Goal: Information Seeking & Learning: Learn about a topic

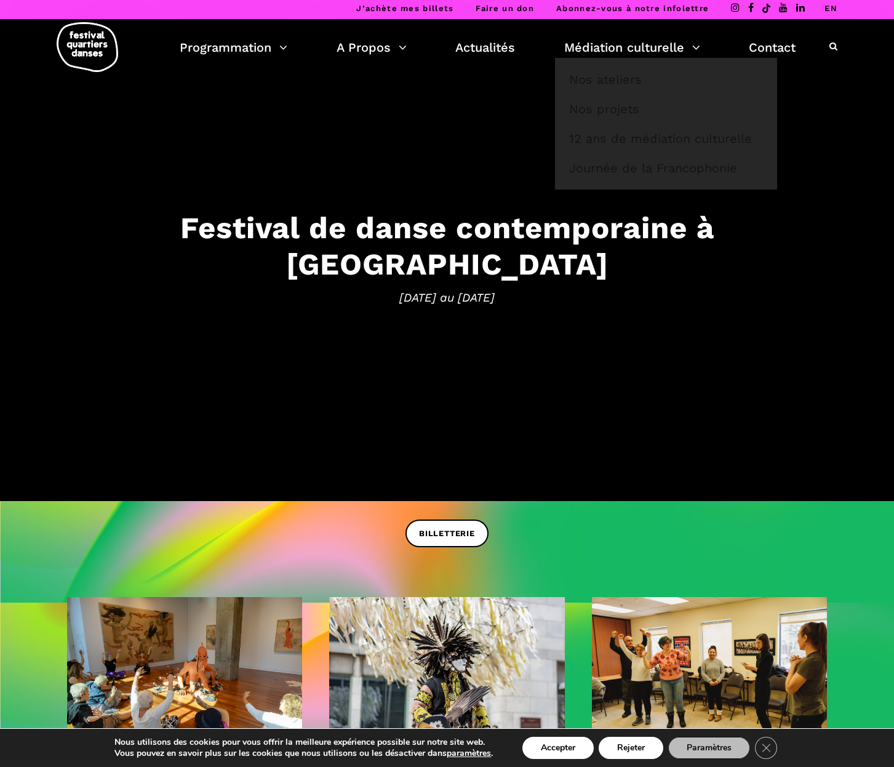
scroll to position [2, 0]
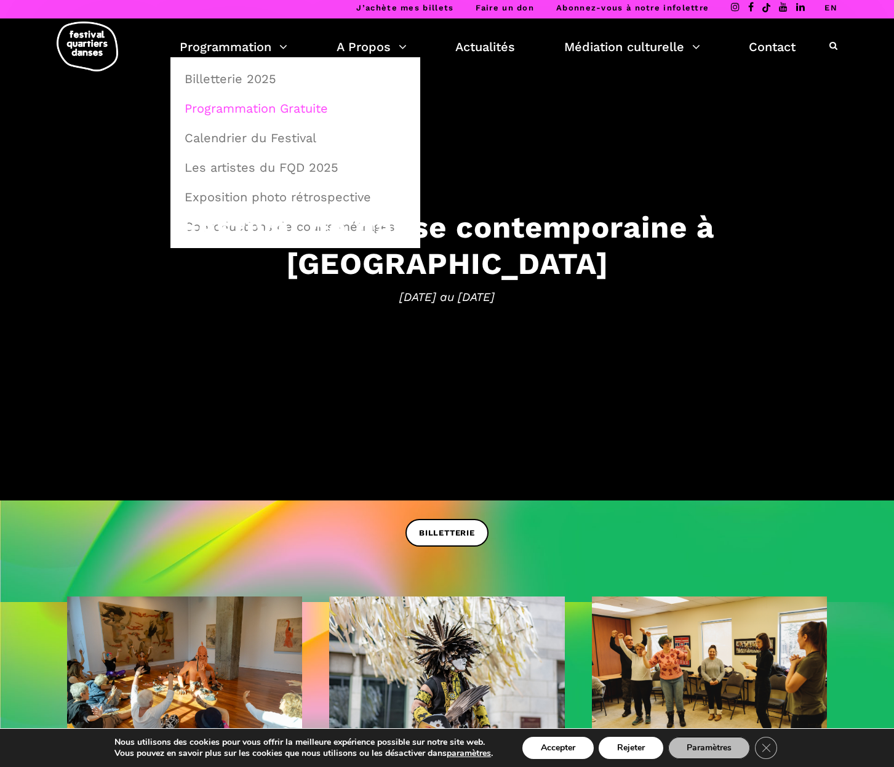
click at [236, 112] on link "Programmation Gratuite" at bounding box center [295, 108] width 236 height 28
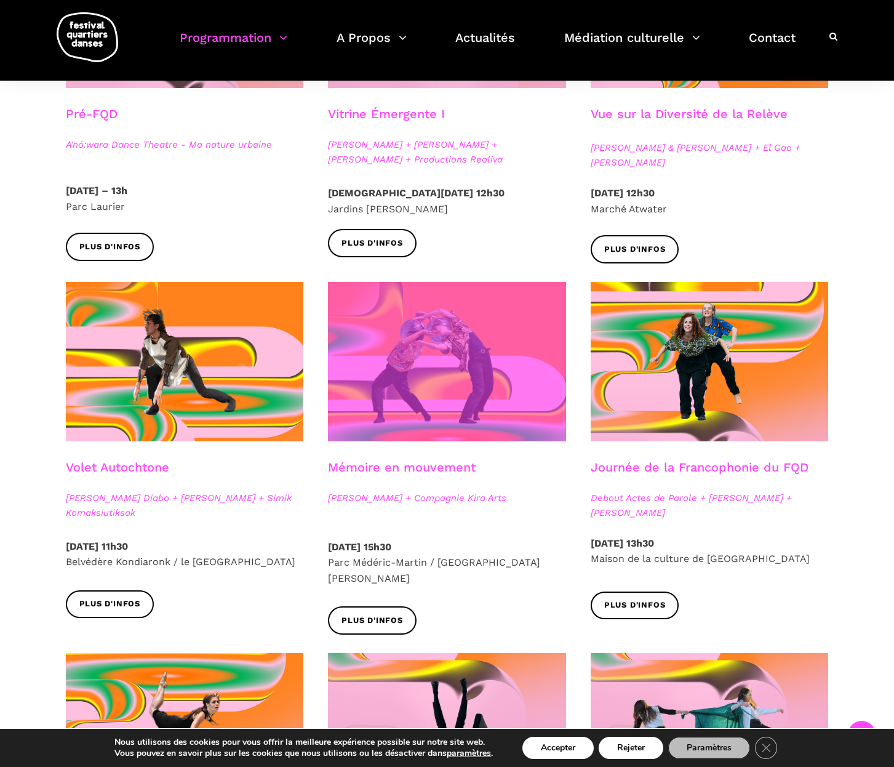
scroll to position [459, 0]
click at [408, 387] on span at bounding box center [447, 361] width 238 height 159
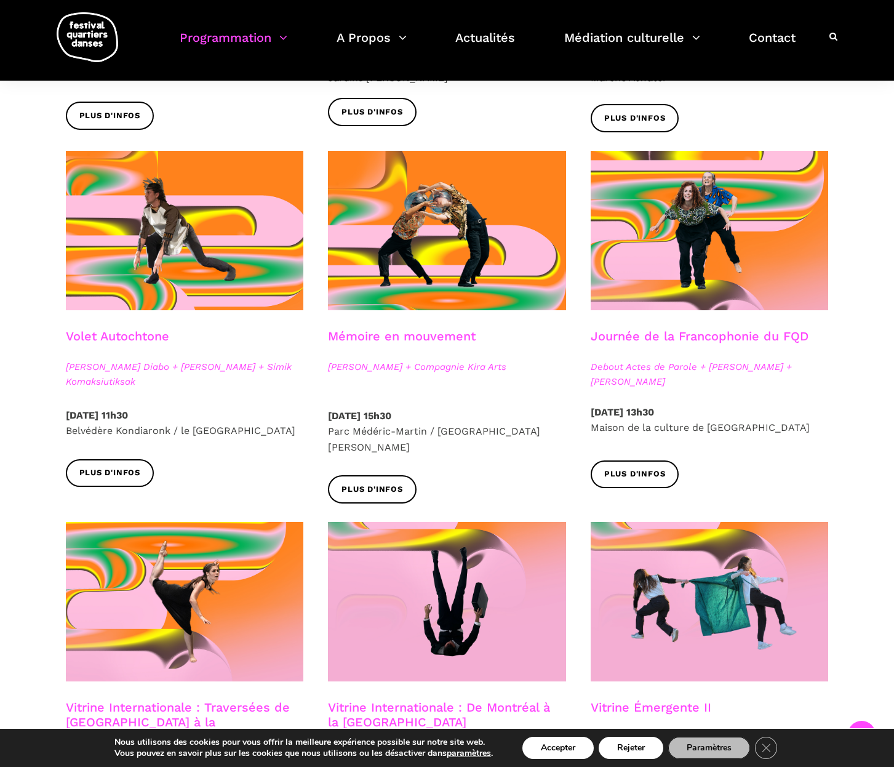
scroll to position [613, 0]
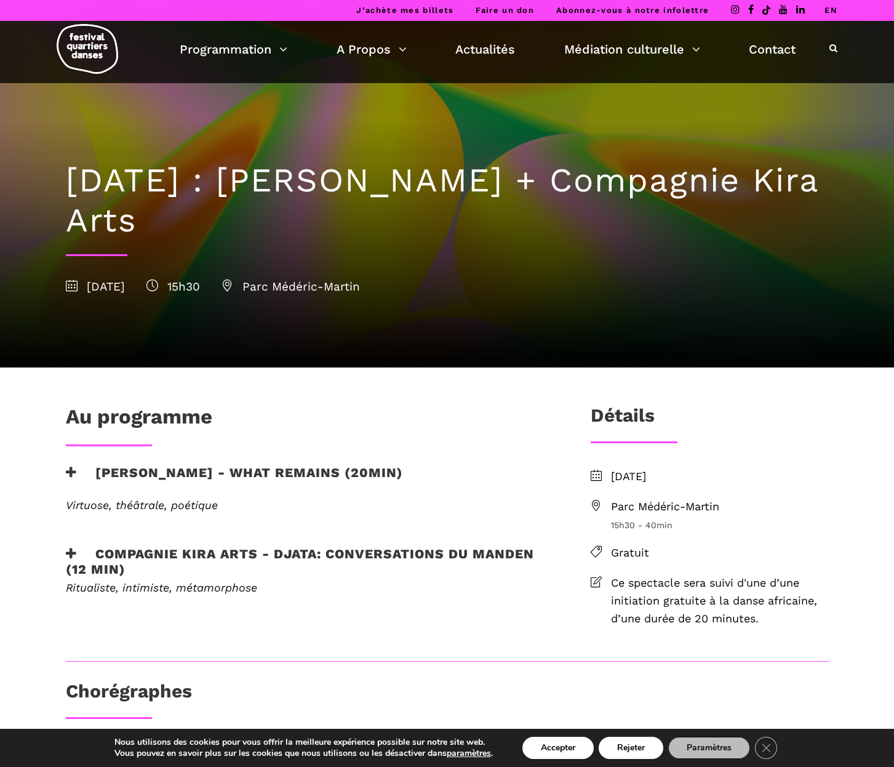
click at [110, 475] on h3 "Charles Brecard - What remains (20min)" at bounding box center [234, 480] width 337 height 31
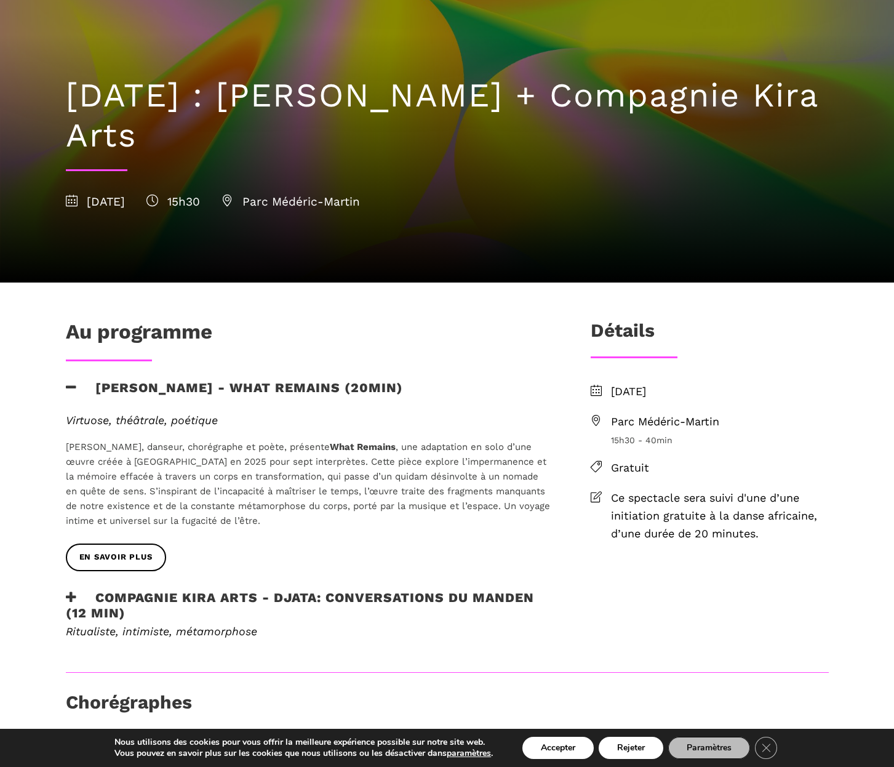
scroll to position [111, 0]
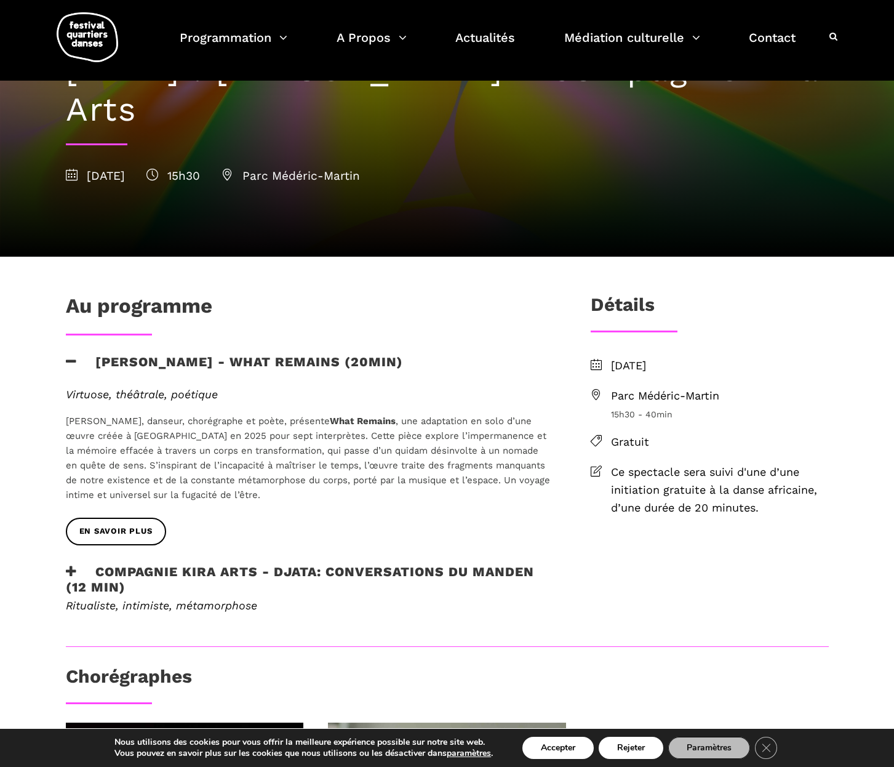
click at [140, 568] on h3 "Compagnie Kira Arts - Djata: Conversations du Manden (12 min)" at bounding box center [308, 579] width 485 height 31
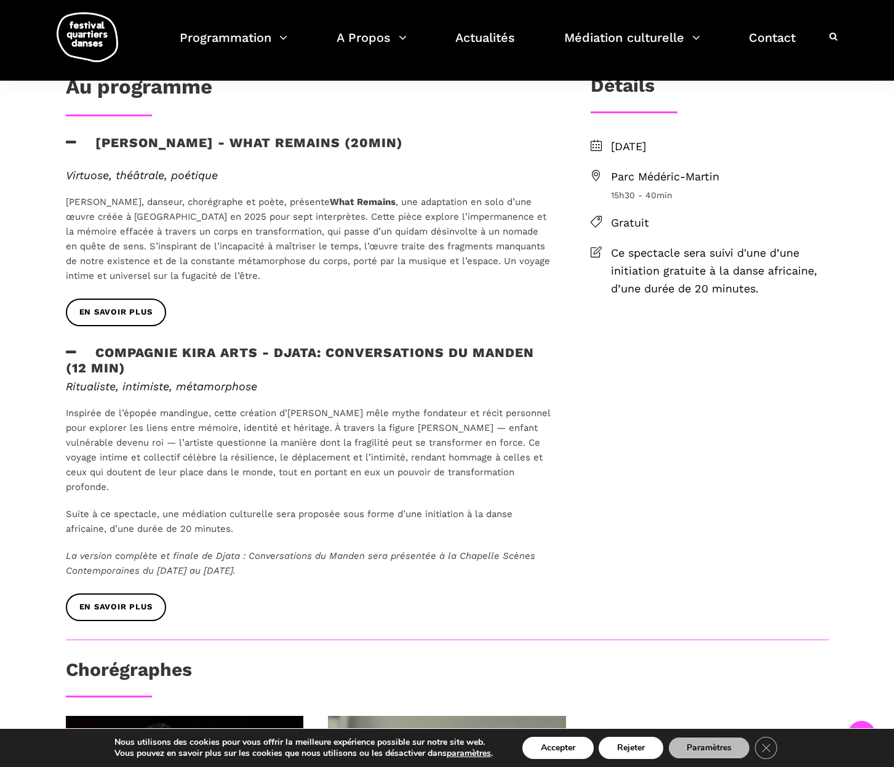
scroll to position [194, 0]
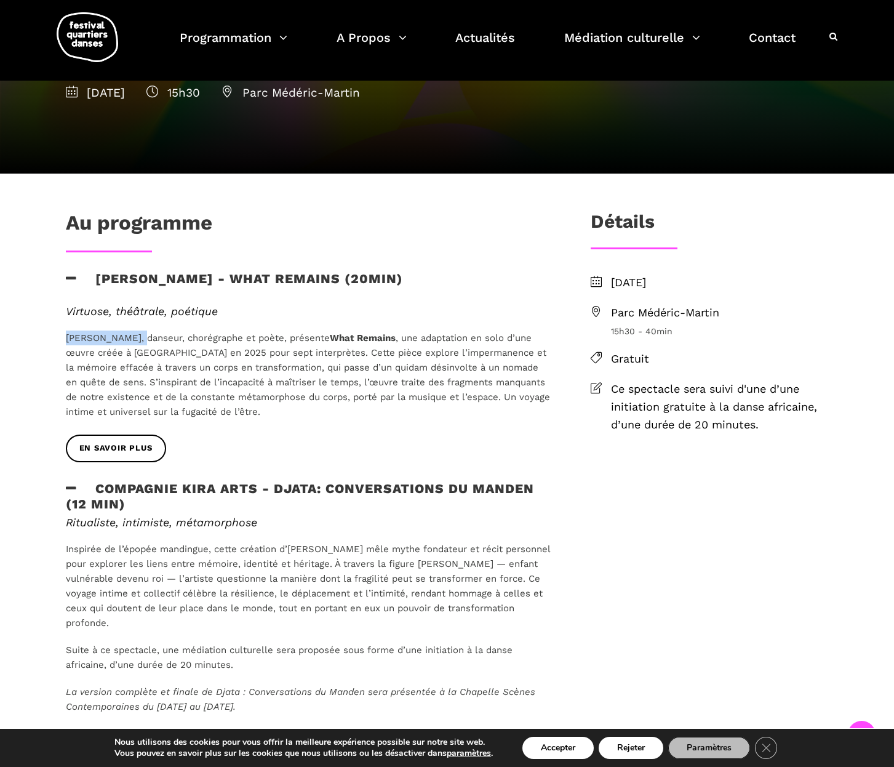
drag, startPoint x: 63, startPoint y: 336, endPoint x: 136, endPoint y: 336, distance: 72.6
click at [136, 336] on div "Virtuose, théâtrale, poétique Charles Brecard, danseur, chorégraphe et poète, p…" at bounding box center [309, 370] width 510 height 130
copy span "Charles Brecard"
drag, startPoint x: 332, startPoint y: 337, endPoint x: 397, endPoint y: 340, distance: 64.7
click at [397, 340] on span "Charles Brecard, danseur, chorégraphe et poète, présente What Remains , une ada…" at bounding box center [308, 374] width 484 height 85
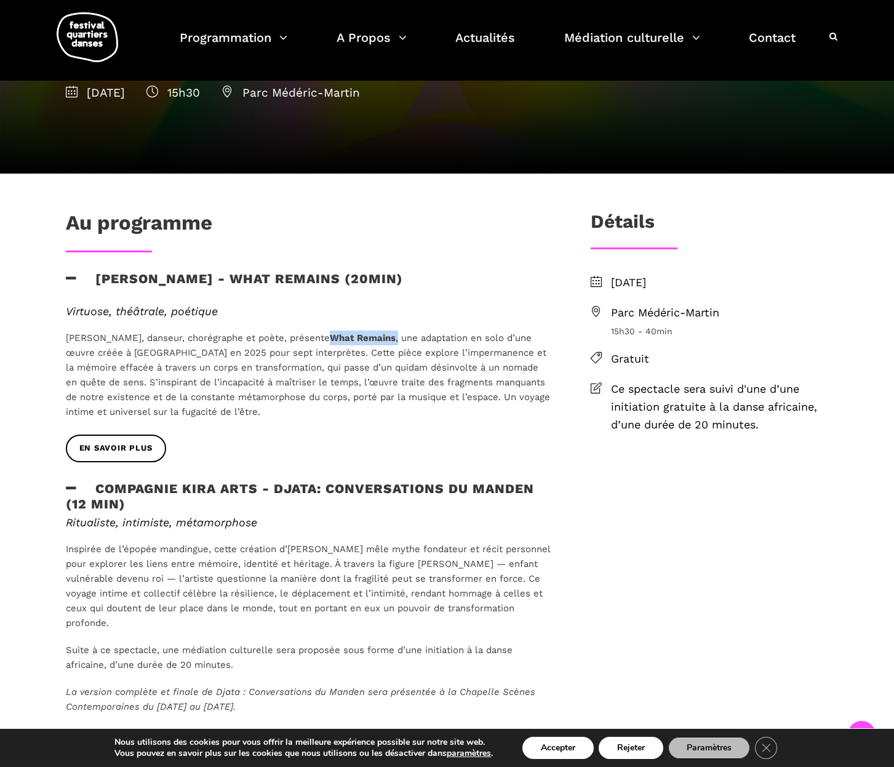
copy span "What Remains ,"
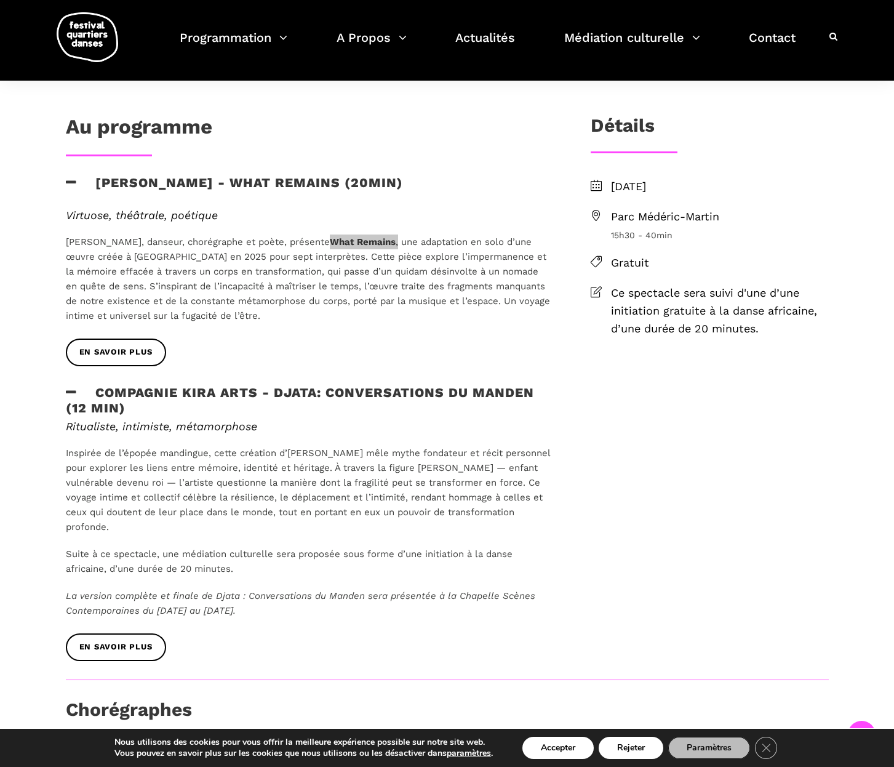
scroll to position [297, 0]
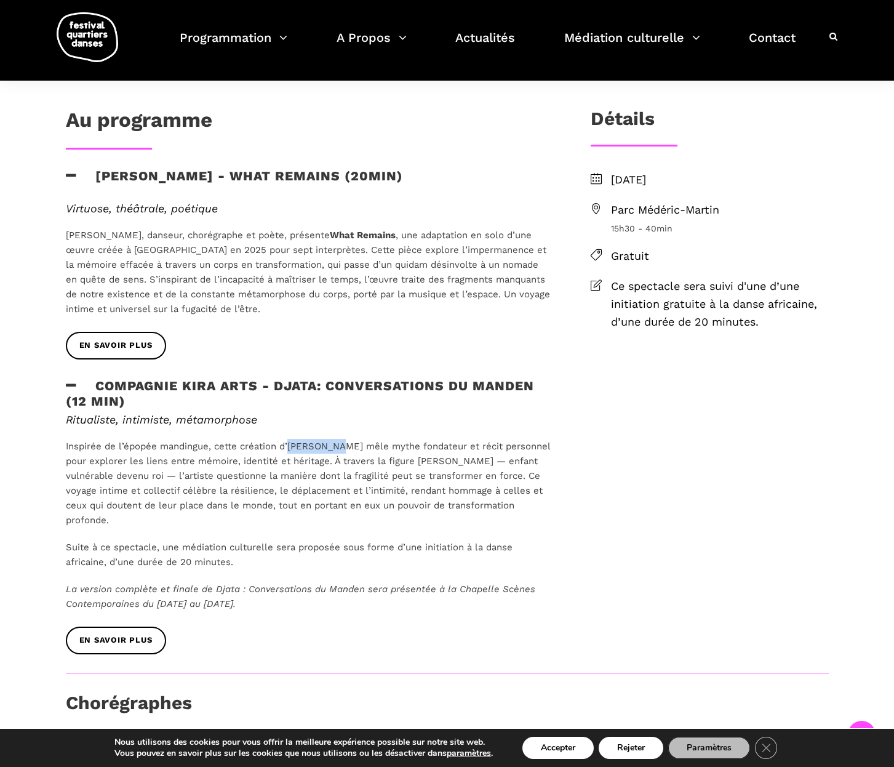
drag, startPoint x: 289, startPoint y: 445, endPoint x: 329, endPoint y: 449, distance: 40.2
click at [329, 449] on p "Inspirée de l’épopée mandingue, cette création d’[PERSON_NAME] mêle mythe fonda…" at bounding box center [308, 483] width 485 height 89
copy p "[PERSON_NAME]"
click at [149, 637] on span "en savoir plus" at bounding box center [115, 640] width 73 height 13
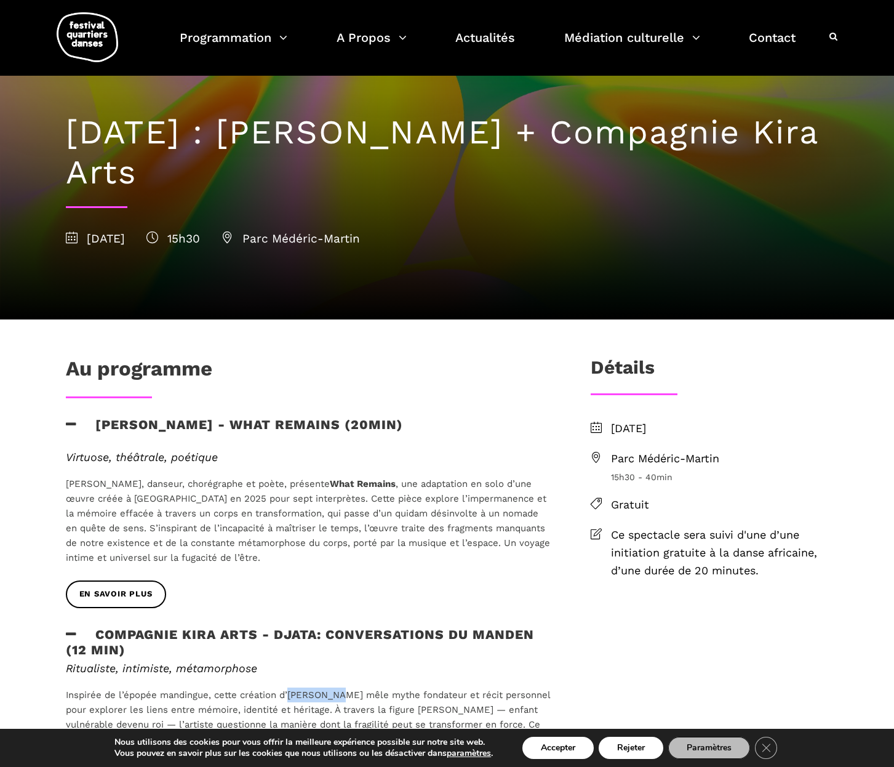
scroll to position [0, 0]
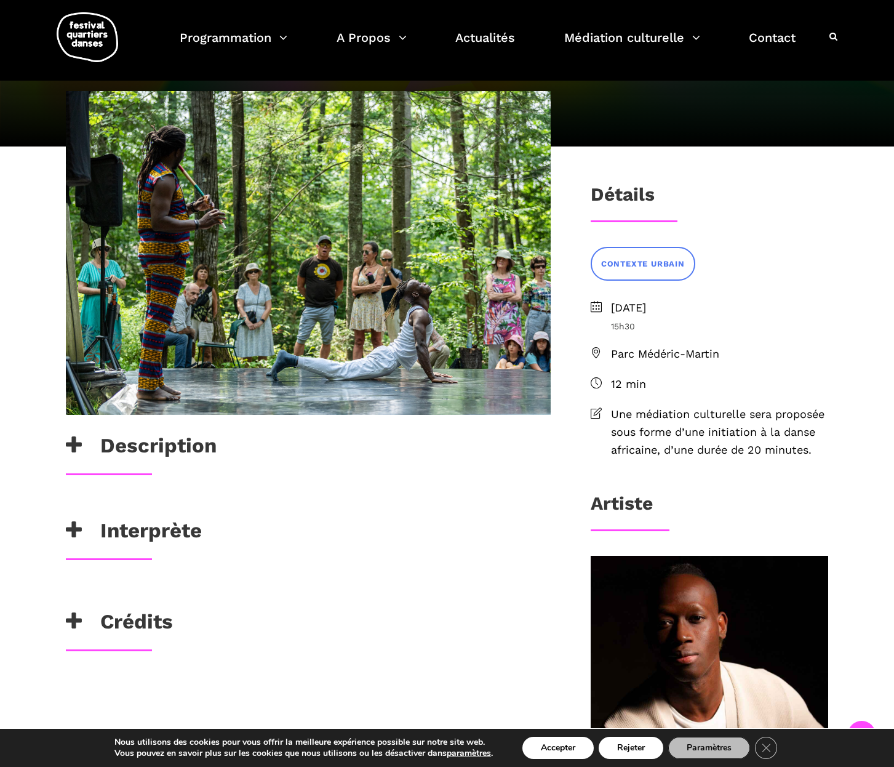
scroll to position [308, 0]
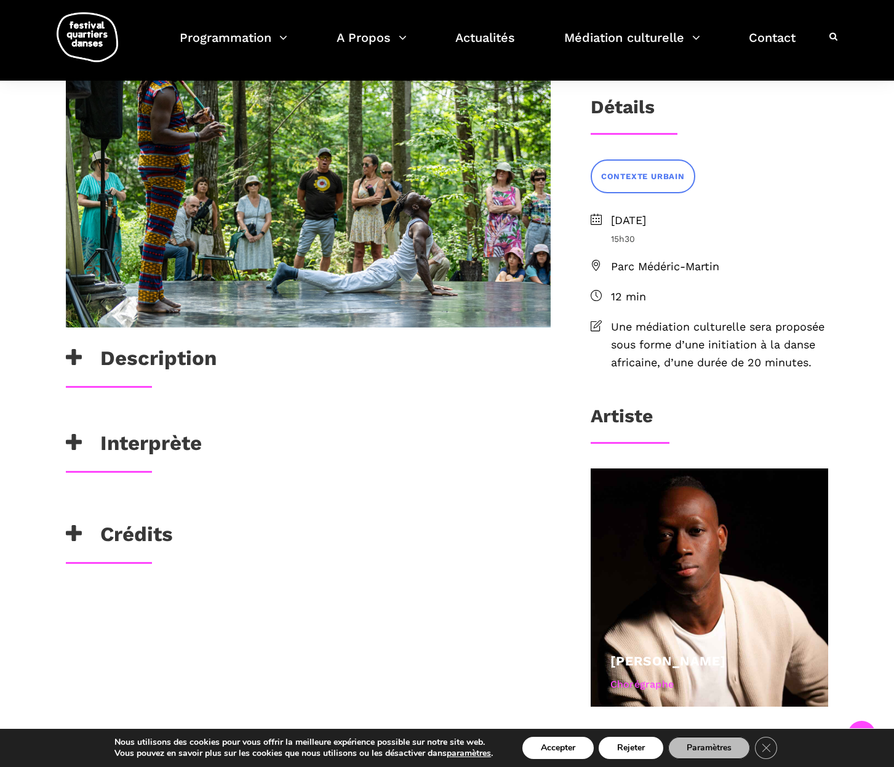
click at [126, 356] on h3 "Description" at bounding box center [141, 361] width 151 height 31
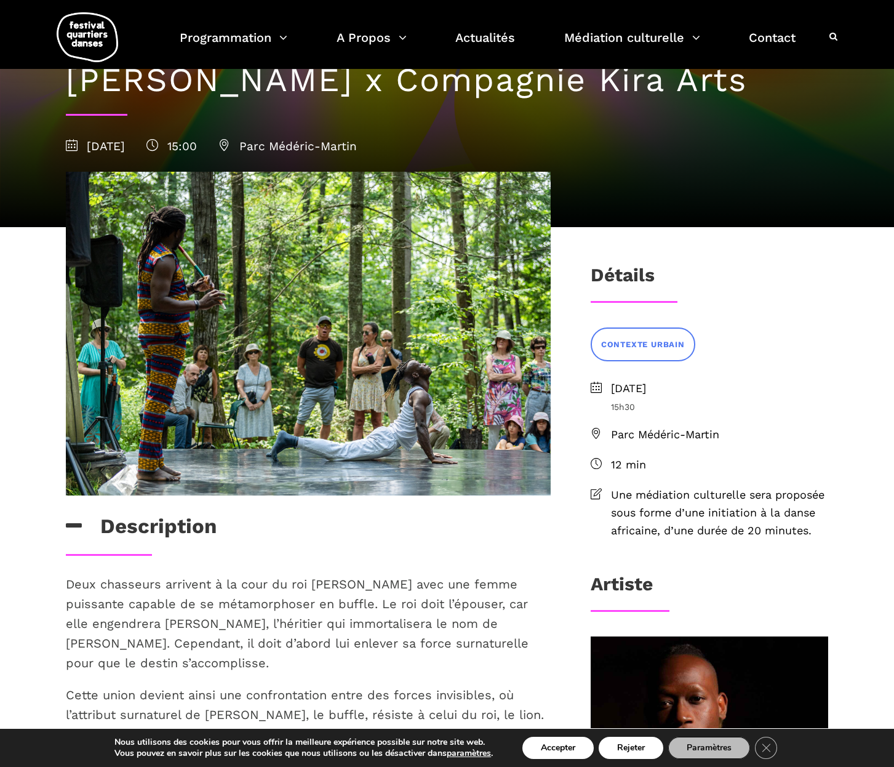
scroll to position [0, 0]
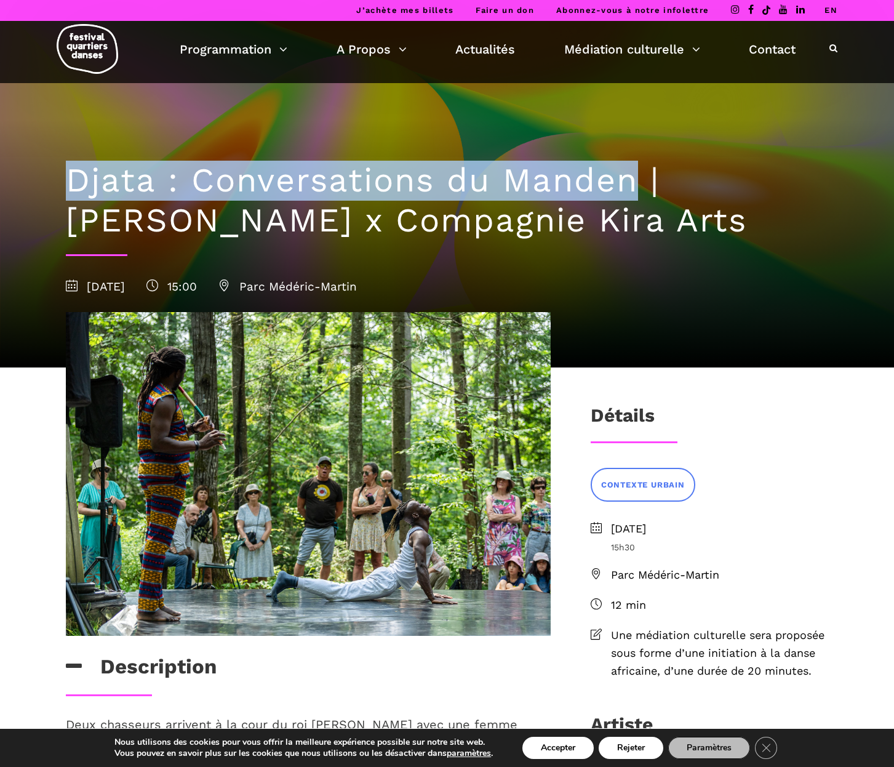
drag, startPoint x: 637, startPoint y: 187, endPoint x: 42, endPoint y: 188, distance: 594.6
click at [42, 188] on div "Djata : Conversations du Manden | Aly Keita x Compagnie Kira Arts 6 septembre 2…" at bounding box center [447, 225] width 812 height 284
copy h1 "Djata : Conversations du Manden"
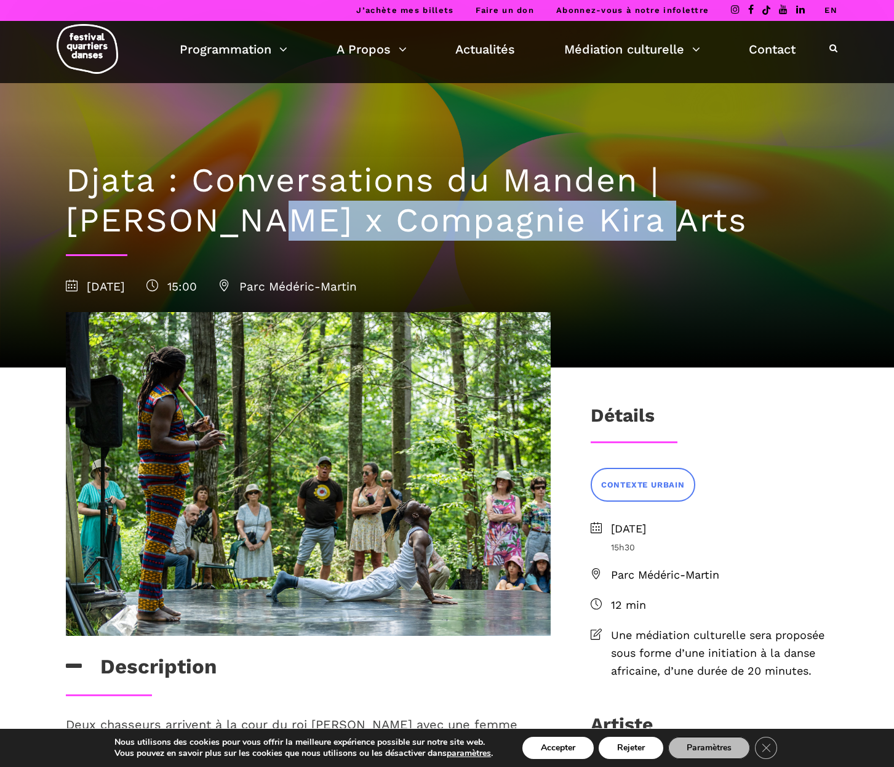
drag, startPoint x: 68, startPoint y: 223, endPoint x: 446, endPoint y: 212, distance: 377.5
click at [446, 212] on h1 "Djata : Conversations du Manden | Aly Keita x Compagnie Kira Arts" at bounding box center [447, 201] width 763 height 80
copy h1 "x Compagnie Kira Arts"
